Goal: Navigation & Orientation: Find specific page/section

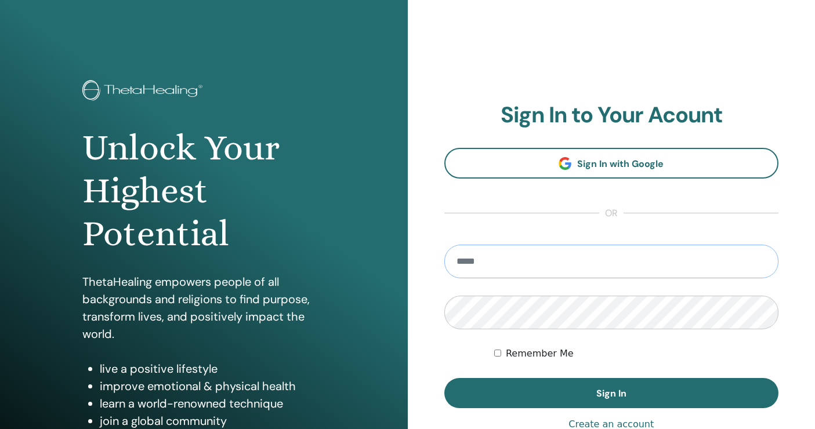
type input "**********"
click at [611, 393] on button "Sign In" at bounding box center [611, 393] width 335 height 30
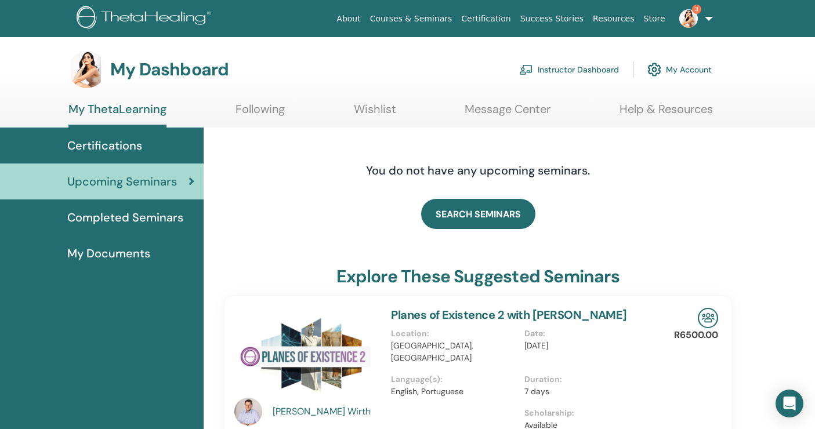
click at [598, 70] on link "Instructor Dashboard" at bounding box center [569, 70] width 100 height 26
click at [591, 69] on link "Instructor Dashboard" at bounding box center [569, 70] width 100 height 26
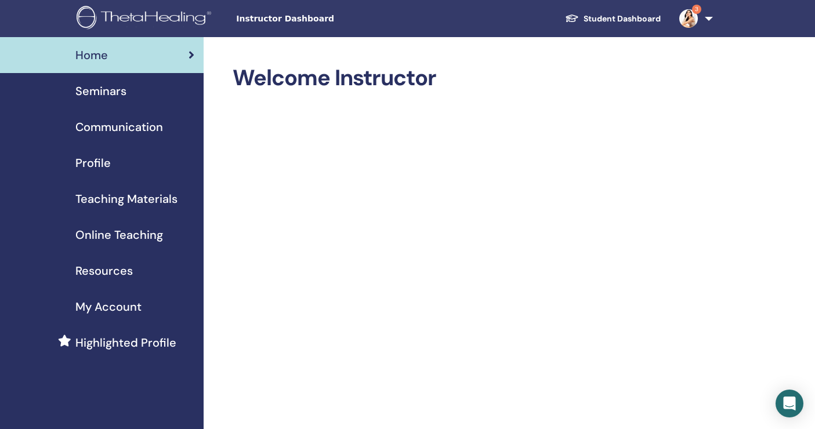
click at [104, 86] on span "Seminars" at bounding box center [100, 90] width 51 height 17
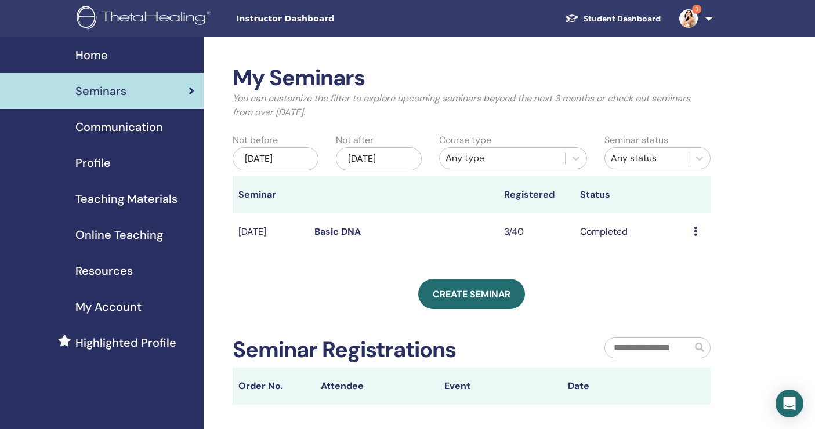
click at [689, 20] on img at bounding box center [688, 18] width 19 height 19
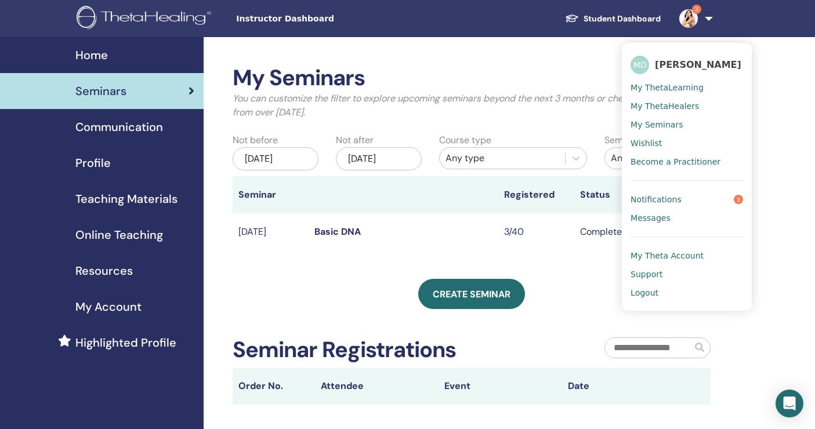
click at [651, 201] on span "Notifications" at bounding box center [655, 199] width 51 height 10
